Goal: Task Accomplishment & Management: Manage account settings

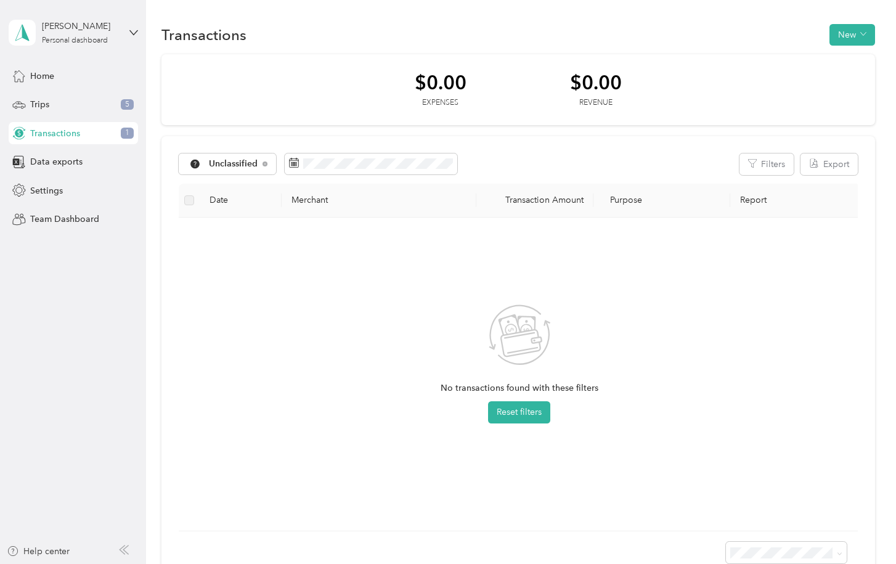
click at [100, 134] on div "Transactions 1" at bounding box center [73, 133] width 129 height 22
click at [235, 161] on span "Unclassified" at bounding box center [233, 164] width 49 height 9
click at [229, 182] on span "All purposes" at bounding box center [242, 186] width 64 height 13
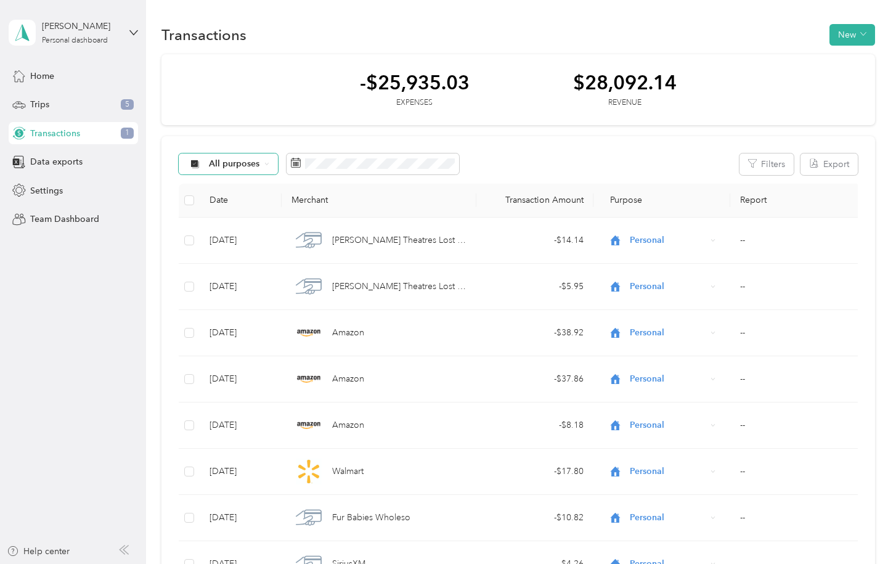
click at [255, 163] on span "All purposes" at bounding box center [234, 164] width 51 height 9
click at [239, 208] on span "Unclassified" at bounding box center [240, 207] width 60 height 13
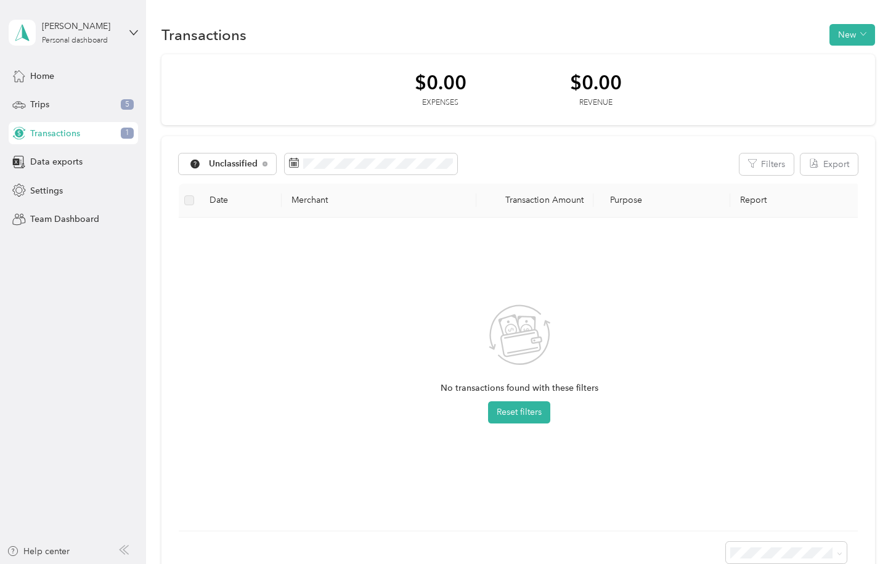
click at [126, 31] on div "[PERSON_NAME] Personal dashboard" at bounding box center [73, 32] width 129 height 43
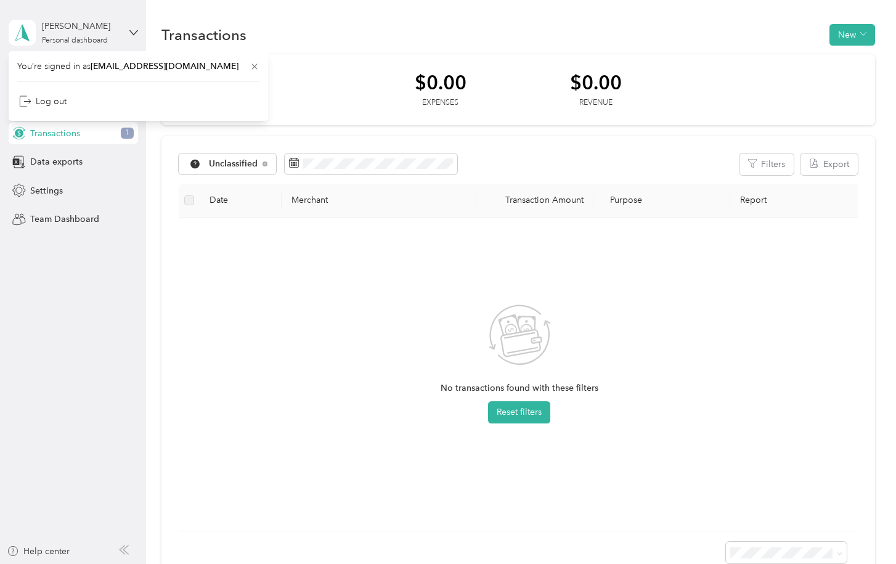
click at [126, 31] on div "[PERSON_NAME] Personal dashboard" at bounding box center [73, 32] width 129 height 43
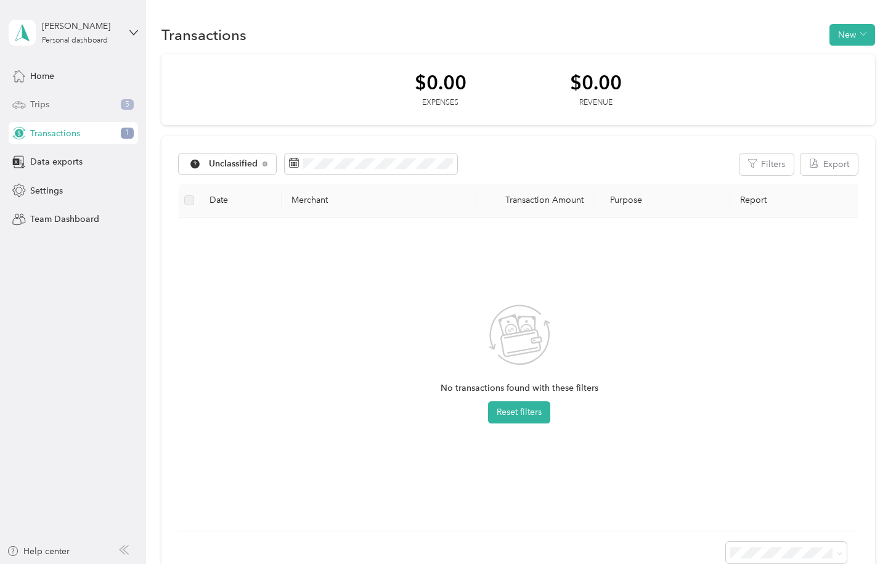
click at [84, 102] on div "Trips 5" at bounding box center [73, 105] width 129 height 22
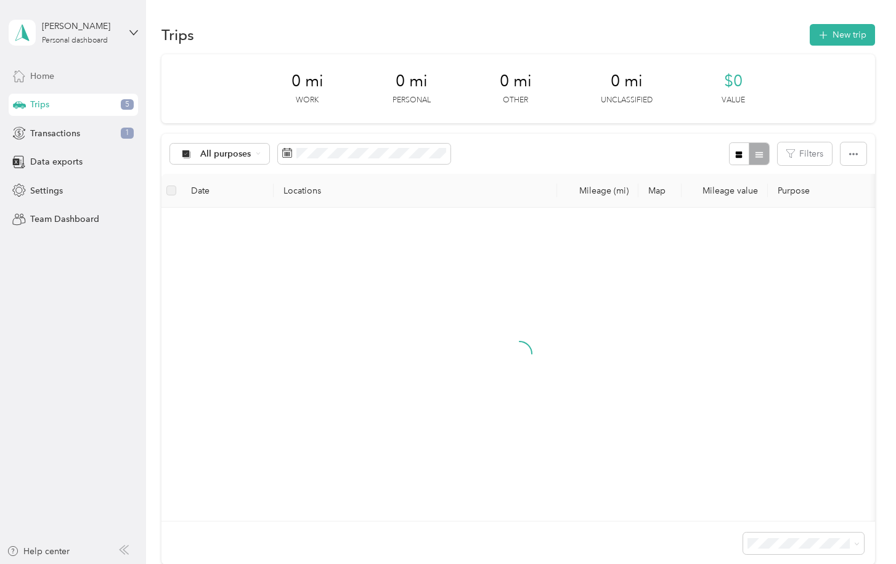
click at [52, 76] on span "Home" at bounding box center [42, 76] width 24 height 13
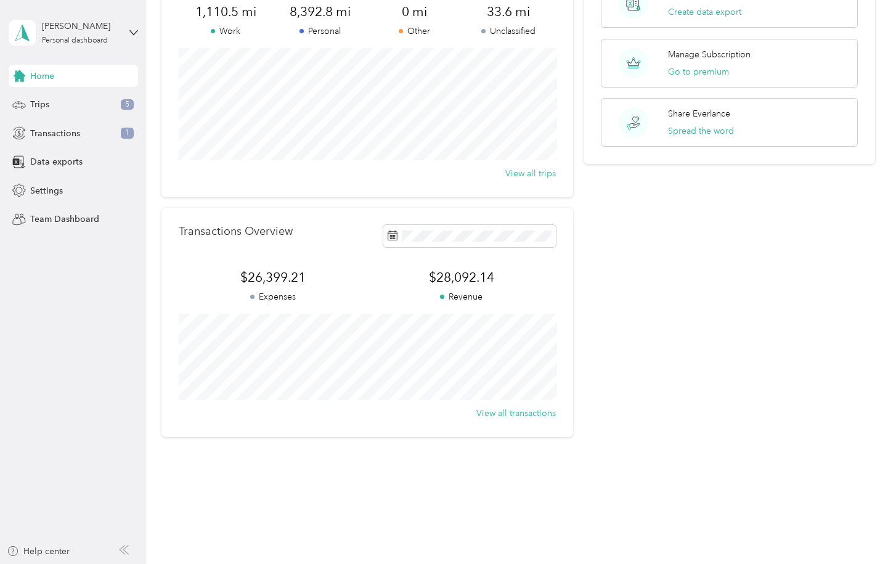
scroll to position [112, 0]
click at [59, 132] on span "Transactions" at bounding box center [55, 133] width 50 height 13
